Goal: Task Accomplishment & Management: Manage account settings

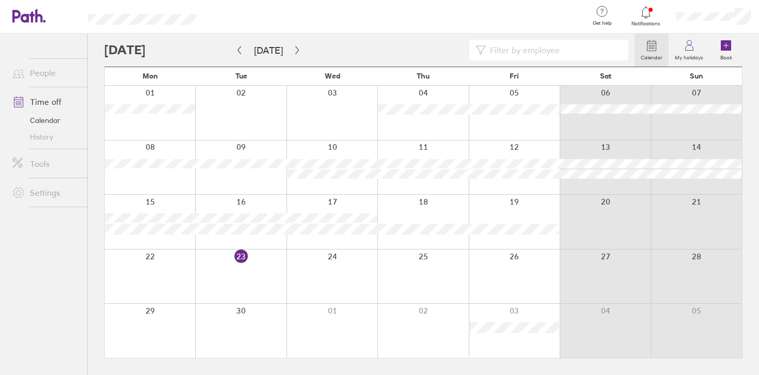
click at [42, 81] on link "People" at bounding box center [45, 72] width 83 height 21
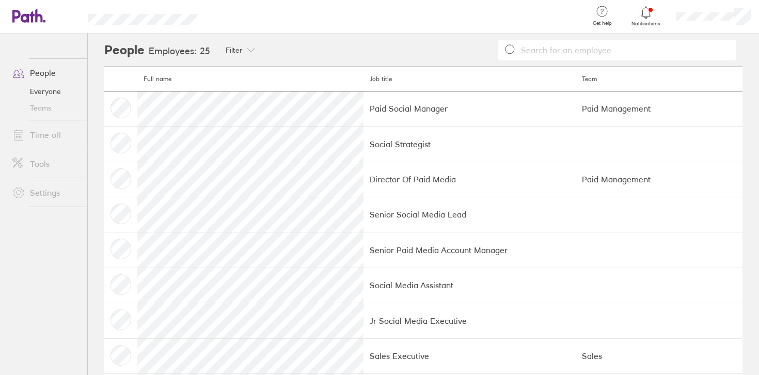
click at [345, 48] on div at bounding box center [504, 50] width 477 height 21
drag, startPoint x: 305, startPoint y: 109, endPoint x: 384, endPoint y: 108, distance: 78.5
click at [383, 108] on td "Paid Social Manager" at bounding box center [469, 108] width 213 height 35
click at [384, 108] on td "Paid Social Manager" at bounding box center [469, 108] width 213 height 35
drag, startPoint x: 304, startPoint y: 178, endPoint x: 388, endPoint y: 178, distance: 84.7
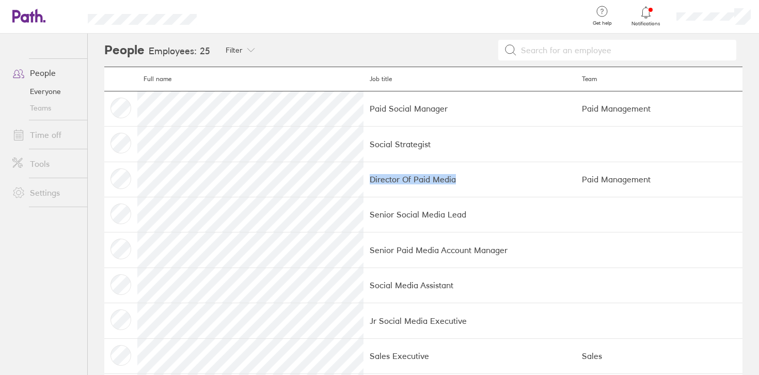
click at [388, 178] on td "Director Of Paid Media" at bounding box center [469, 179] width 213 height 35
click at [29, 139] on span at bounding box center [17, 135] width 26 height 12
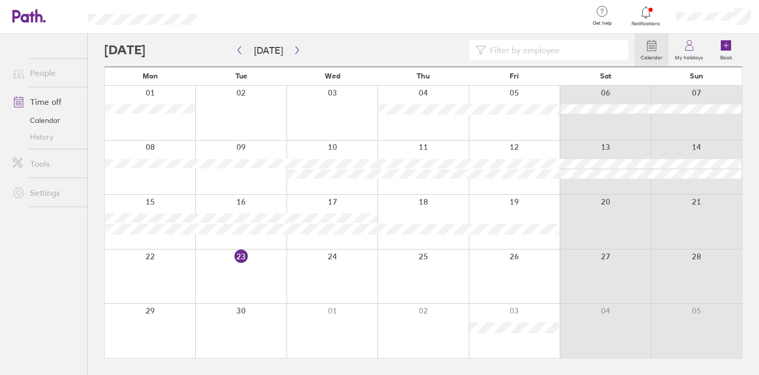
click at [51, 192] on link "Settings" at bounding box center [45, 192] width 83 height 21
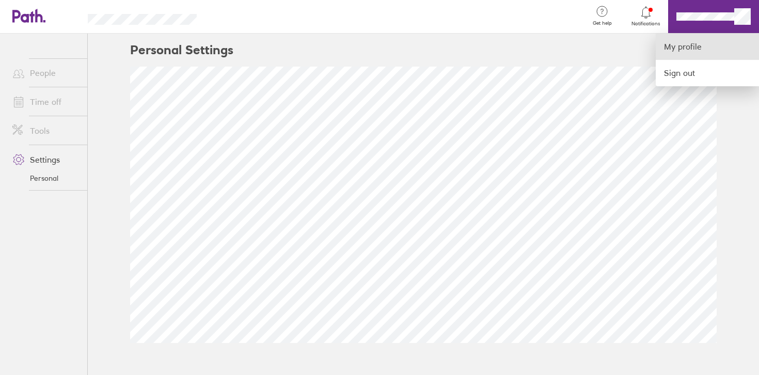
click at [691, 45] on link "My profile" at bounding box center [707, 47] width 103 height 26
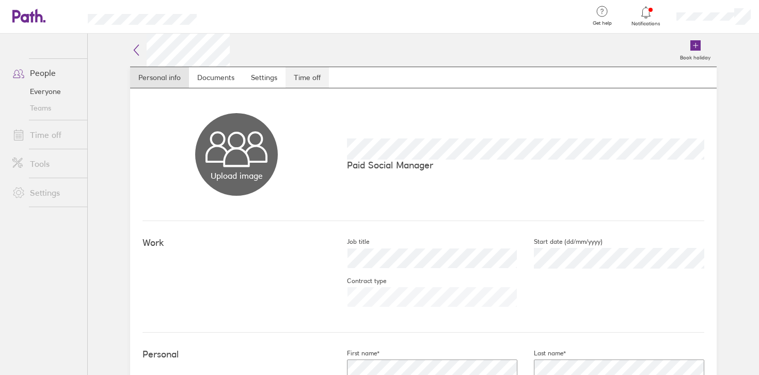
click at [314, 76] on link "Time off" at bounding box center [307, 77] width 43 height 21
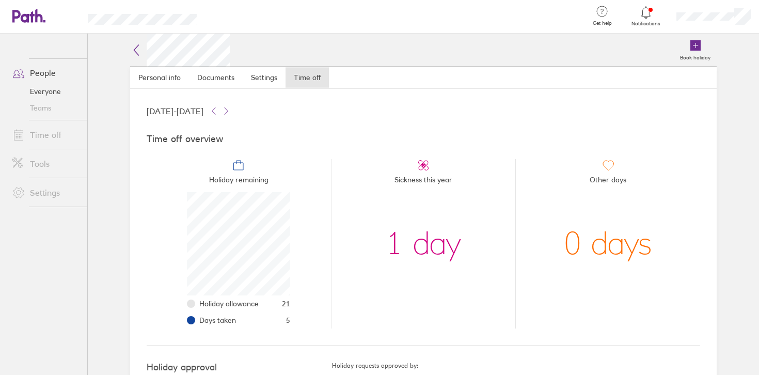
scroll to position [50, 0]
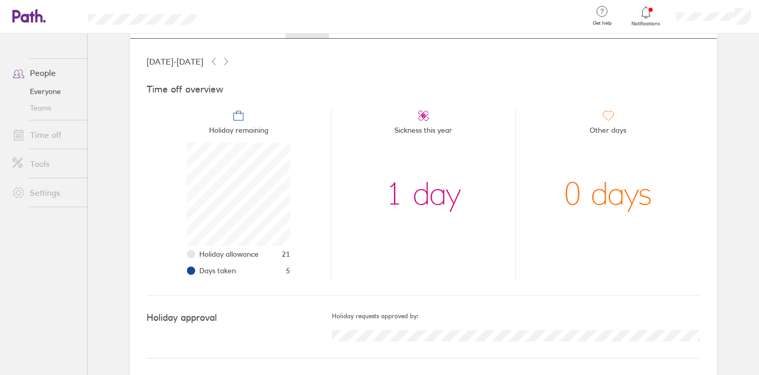
click at [302, 295] on div "Time off overview Holiday remaining Holiday allowance 21 Days taken 5 Sickness …" at bounding box center [423, 182] width 553 height 228
click at [643, 18] on icon at bounding box center [646, 12] width 12 height 12
